Goal: Obtain resource: Download file/media

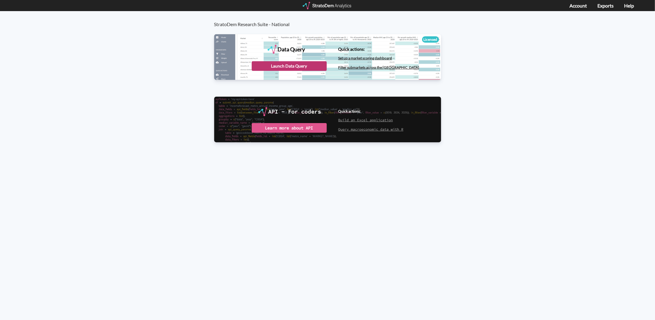
click at [290, 70] on div "Launch Data Query" at bounding box center [289, 66] width 75 height 10
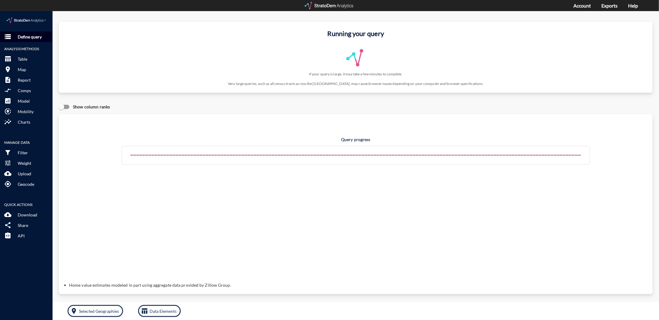
click p "Define query"
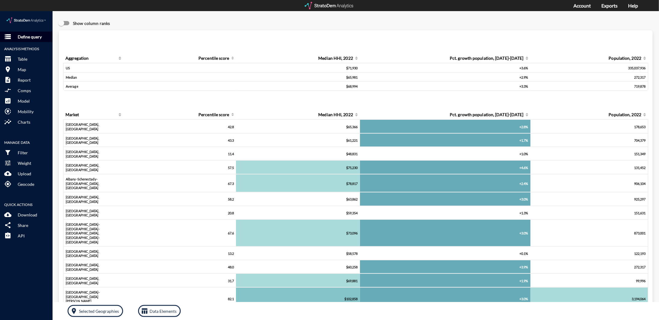
click button "storage Define query"
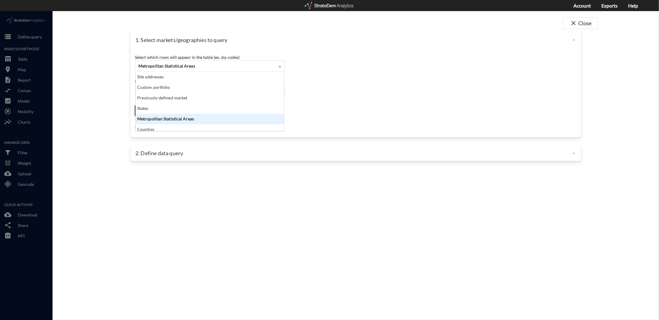
click div "Metropolitan Statistical Areas"
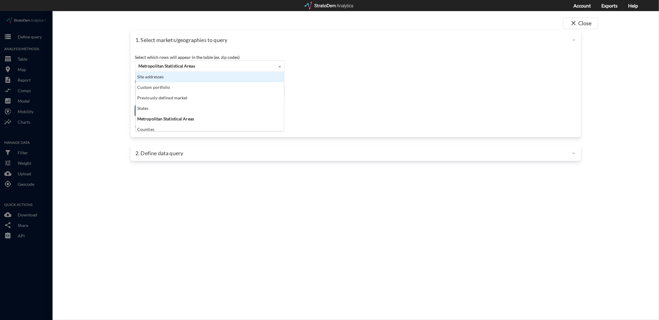
click div "Site addresses"
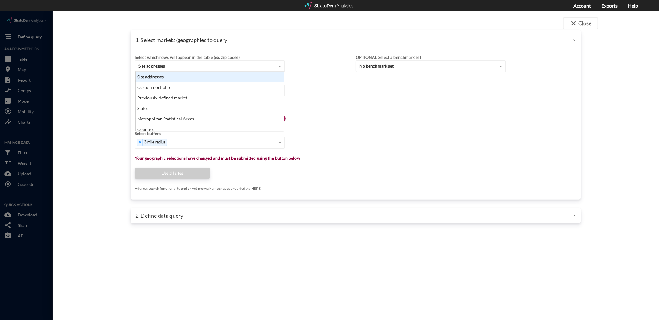
scroll to position [55, 145]
click div "Search for a site address Enter an address Enter an address"
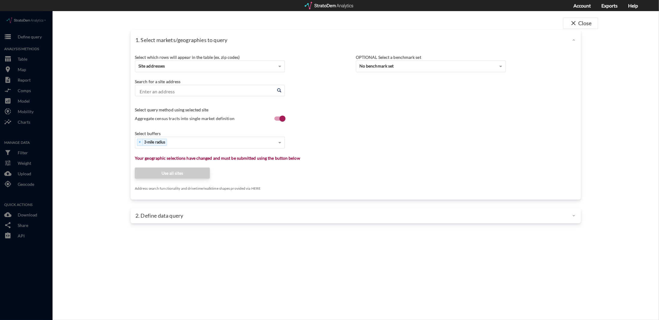
click input "Enter an address"
paste input "3090 US-280, Birmingham, AL 35243"
click li "3090 US-280, Birmingham, Alabama"
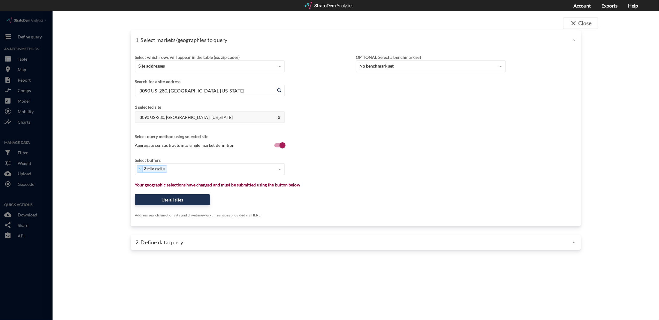
type input "3090 US-280, Birmingham, Alabama"
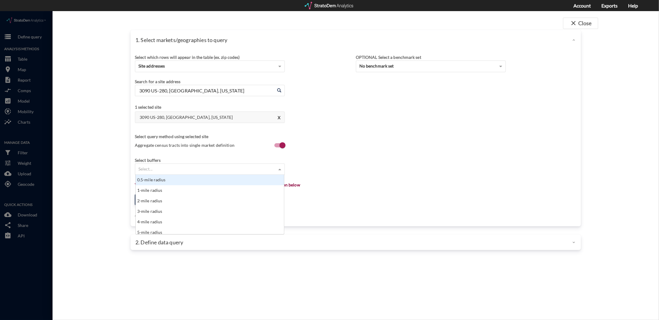
click div "Select..."
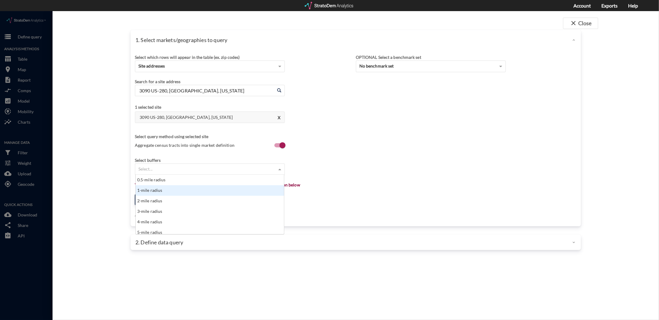
click div "1-mile radius"
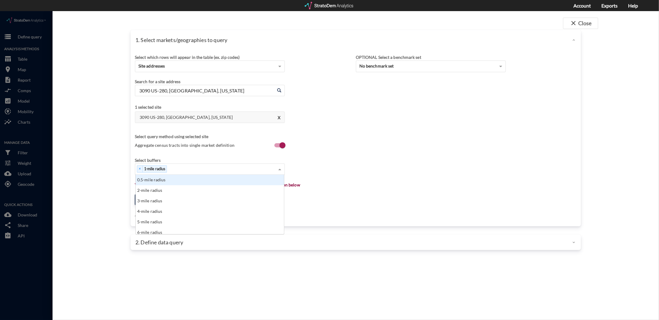
click div "× 1-mile radius"
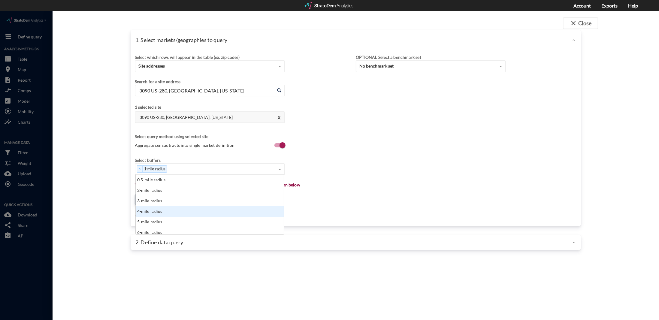
click div "3-mile radius"
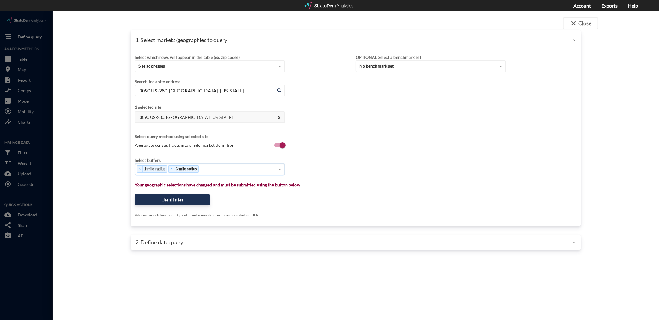
click div "× 1-mile radius × 3-mile radius"
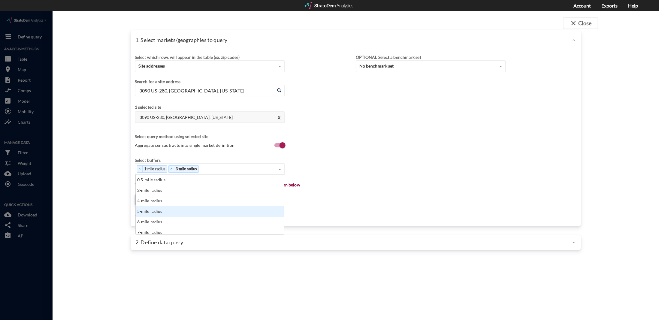
click div "5-mile radius"
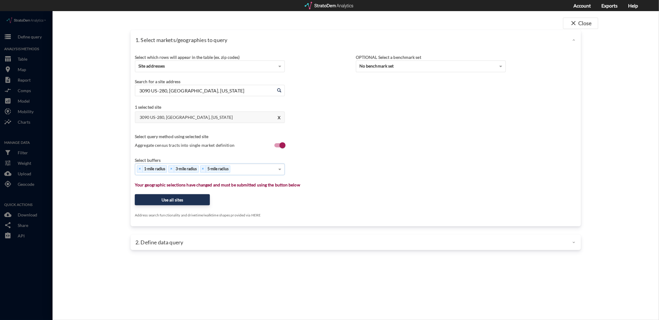
click div "× 1-mile radius × 3-mile radius × 5-mile radius"
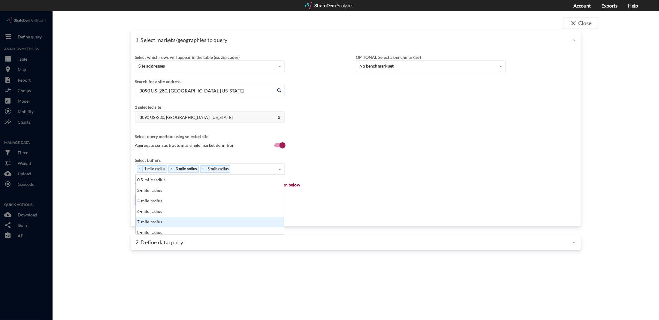
scroll to position [30, 0]
click div "10-mile radius"
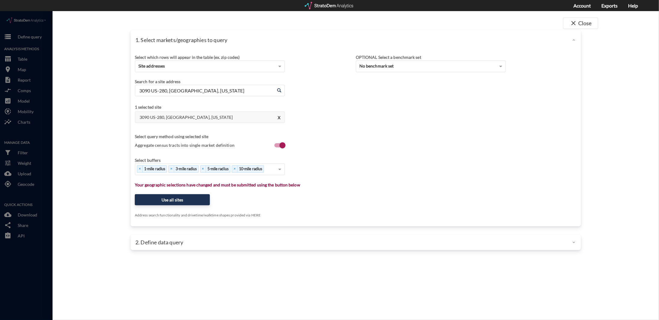
click div "Select which rows will appear in the table (ex. zip codes) Site addresses Selec…"
click button "Use all sites"
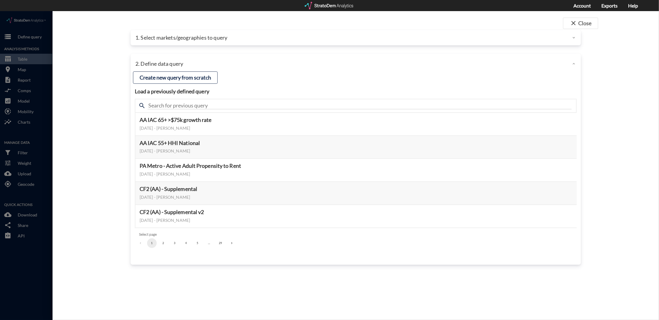
click div "search"
click input "text"
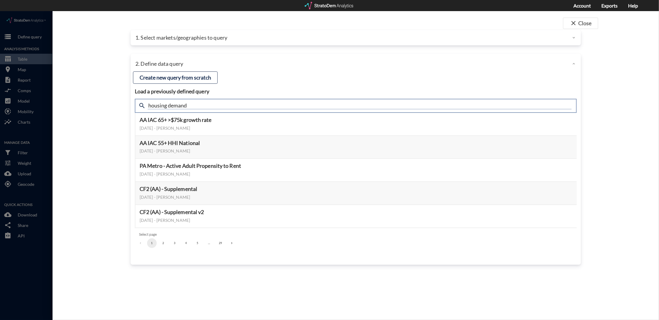
type input "housing demand"
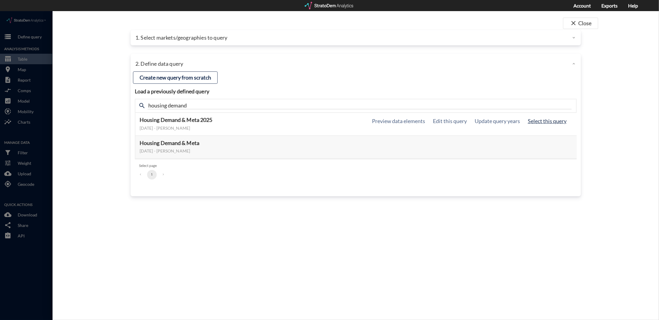
click button "Select this query"
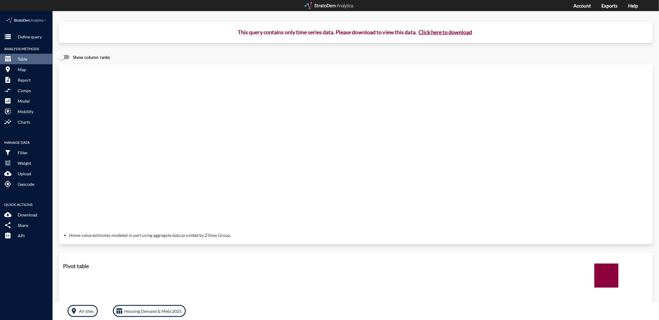
click button "Click here to download"
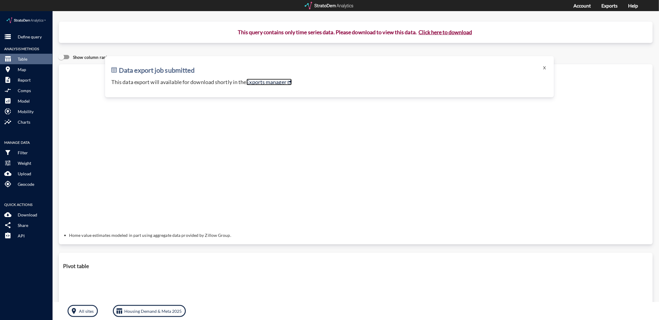
click link "Exports manager"
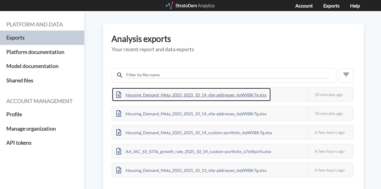
click at [165, 95] on div "Housing_Demand_Meta_2025_2025_10_14_site-addresses_6qWXBK7g.xlsx" at bounding box center [191, 95] width 158 height 14
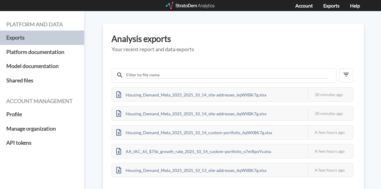
click at [312, 36] on h3 "Analysis exports" at bounding box center [233, 38] width 244 height 9
